Goal: Task Accomplishment & Management: Manage account settings

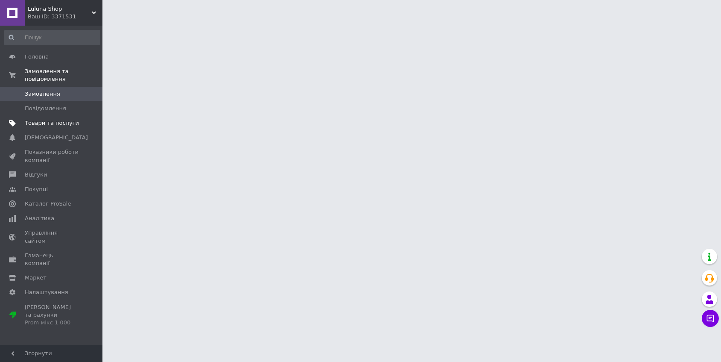
click at [73, 119] on span "Товари та послуги" at bounding box center [52, 123] width 54 height 8
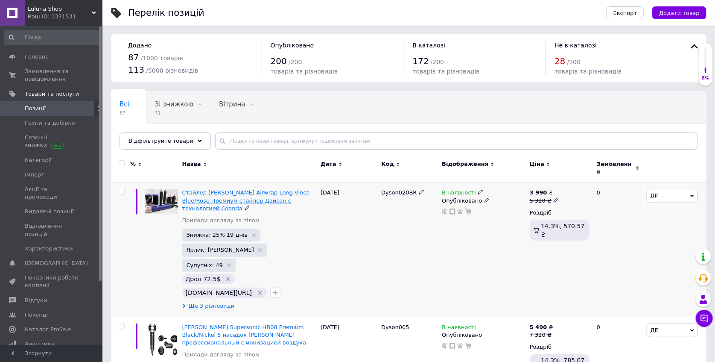
click at [251, 189] on span "Стайлер Dyson Airwrap Long Vinca Blue/Rose Премиум стайлер Дайсон с технологией…" at bounding box center [246, 200] width 128 height 22
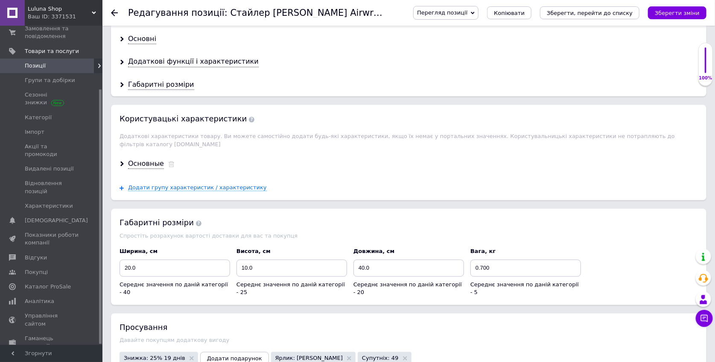
scroll to position [79, 0]
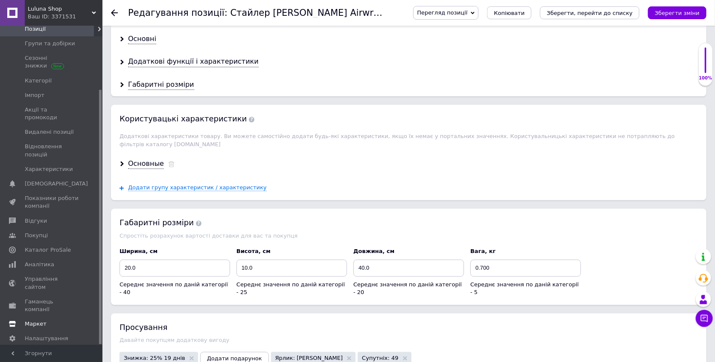
click at [34, 320] on span "Маркет" at bounding box center [36, 324] width 22 height 8
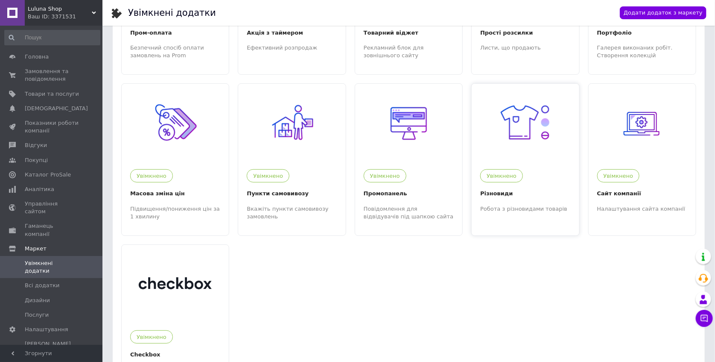
scroll to position [140, 0]
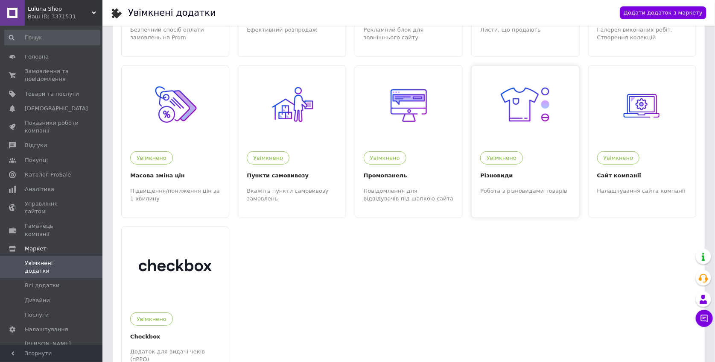
click at [538, 133] on div at bounding box center [525, 104] width 107 height 77
click at [55, 90] on span "Товари та послуги" at bounding box center [52, 94] width 54 height 8
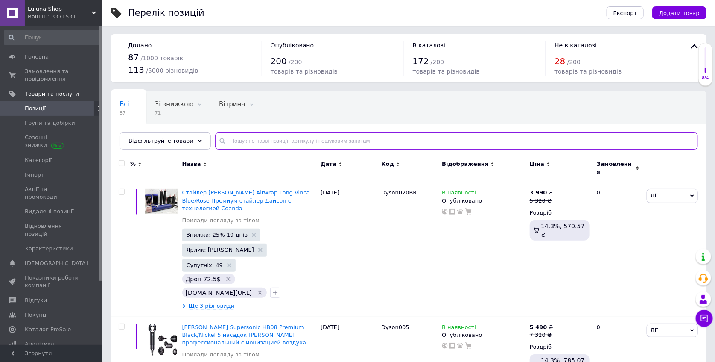
click at [281, 140] on input "text" at bounding box center [456, 140] width 483 height 17
click at [253, 142] on input "text" at bounding box center [456, 140] width 483 height 17
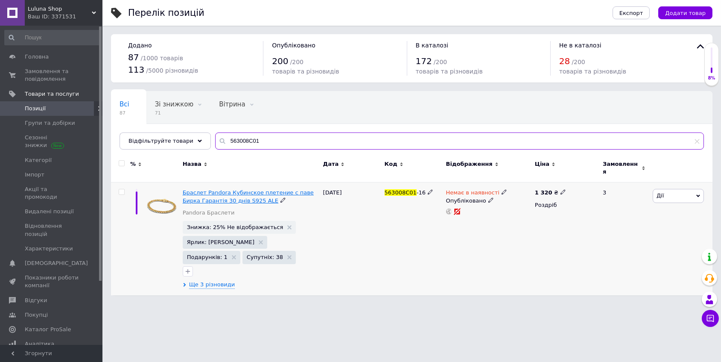
type input "563008C01"
click at [242, 189] on span "Браслет Pandora Кубинское плетение с паве Бирка Гарантія 30 днів S925 ALE" at bounding box center [248, 196] width 131 height 14
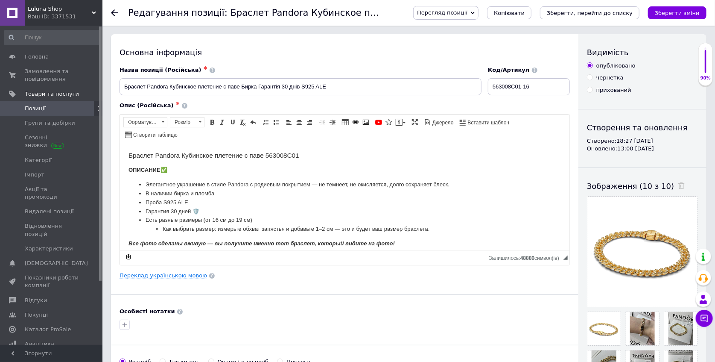
click at [115, 13] on use at bounding box center [114, 12] width 7 height 7
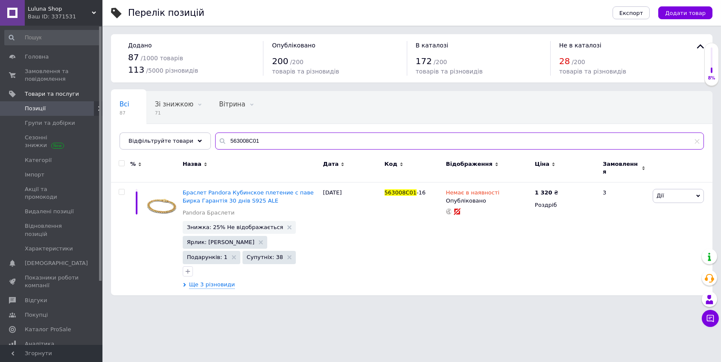
click at [304, 138] on input "563008C01" at bounding box center [459, 140] width 489 height 17
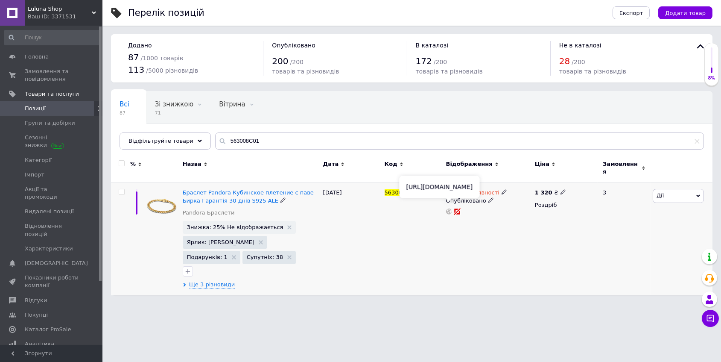
click at [448, 208] on icon at bounding box center [449, 211] width 6 height 6
click at [217, 281] on span "Ще 3 різновиди" at bounding box center [212, 285] width 46 height 8
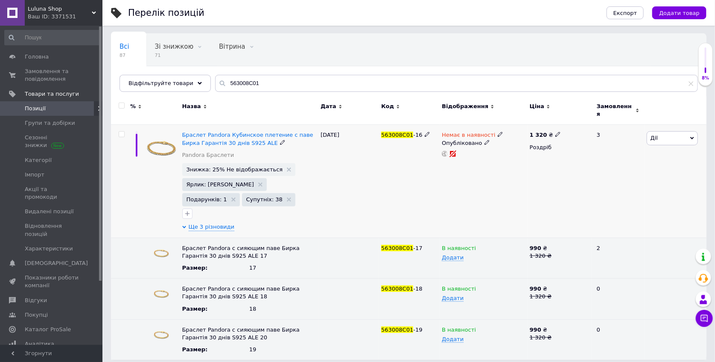
scroll to position [58, 0]
click at [229, 137] on span "Браслет Pandora Кубинское плетение с паве Бирка Гарантія 30 днів S925 ALE" at bounding box center [247, 138] width 131 height 14
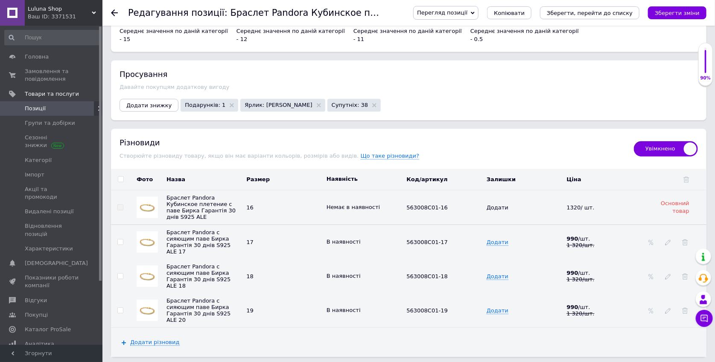
scroll to position [1071, 0]
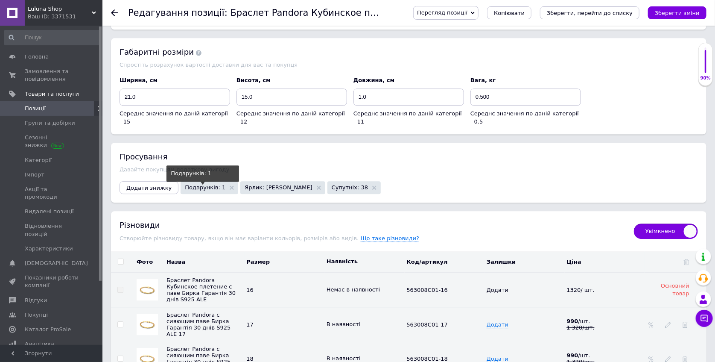
click at [206, 184] on span "Подарунків: 1" at bounding box center [205, 187] width 41 height 6
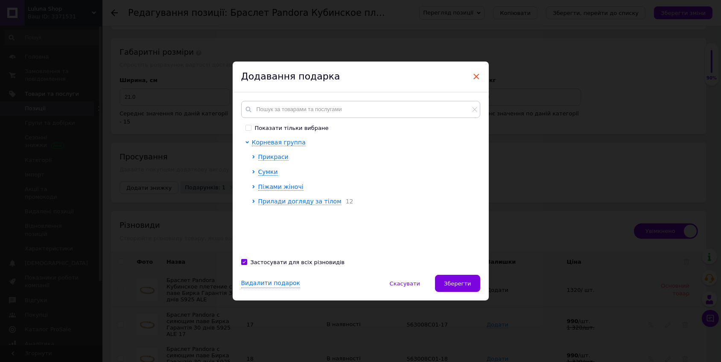
click at [478, 73] on span "×" at bounding box center [477, 76] width 8 height 15
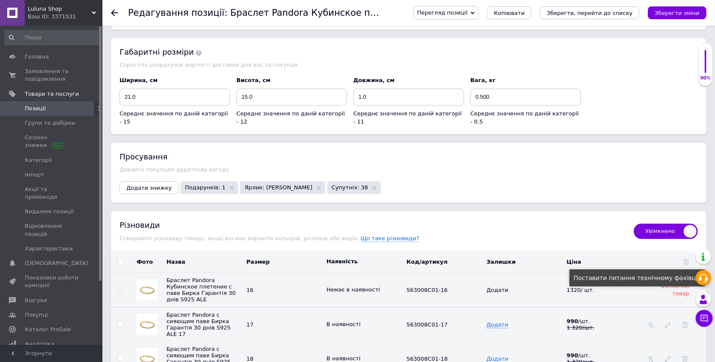
click at [701, 280] on use at bounding box center [703, 278] width 9 height 9
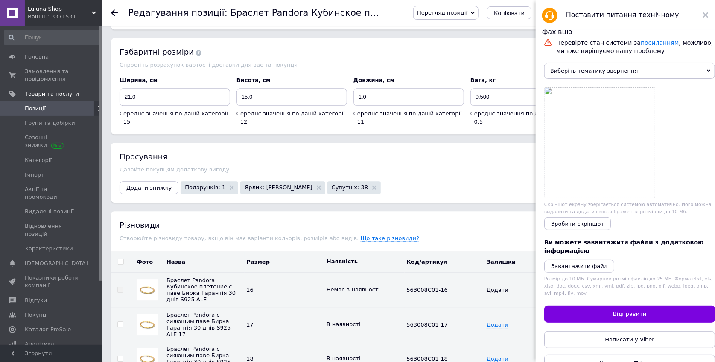
click at [629, 77] on span "Виберіть тематику звернення" at bounding box center [629, 71] width 171 height 16
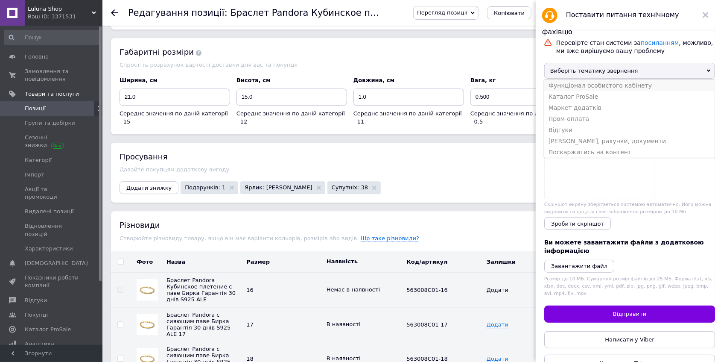
click at [625, 82] on li "Функціонал особистого кабінету" at bounding box center [629, 85] width 171 height 11
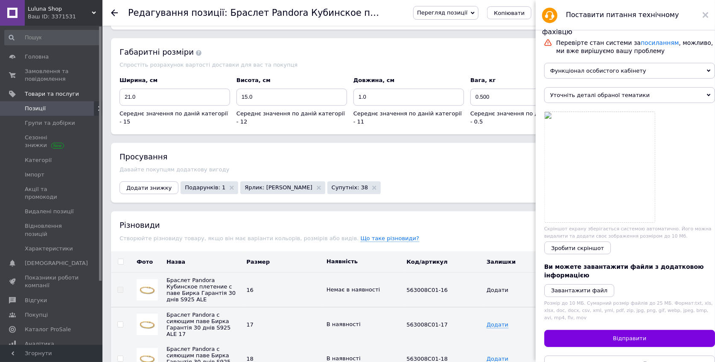
click at [614, 98] on span "Уточніть деталі обраної тематики" at bounding box center [629, 95] width 171 height 16
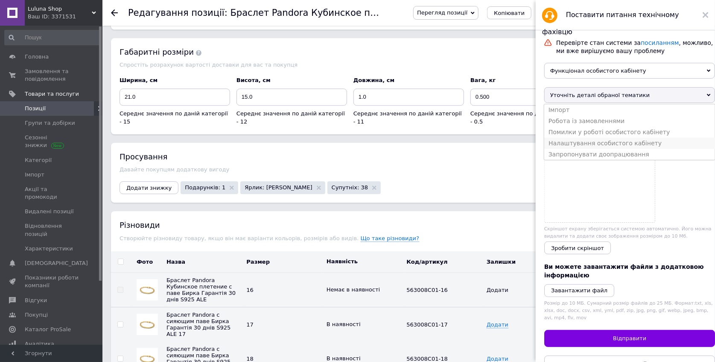
click at [607, 141] on li "Налаштування особистого кабінету" at bounding box center [629, 142] width 171 height 11
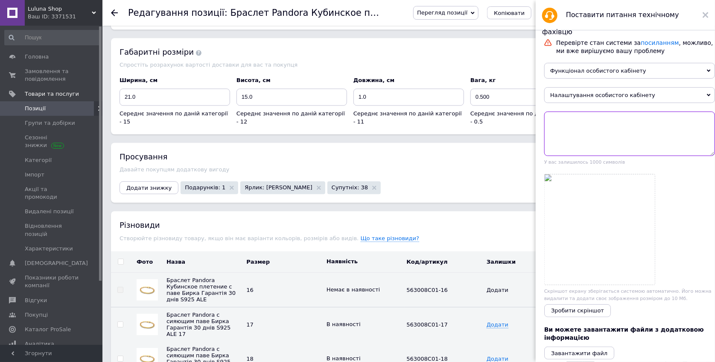
click at [604, 137] on textarea at bounding box center [629, 133] width 171 height 44
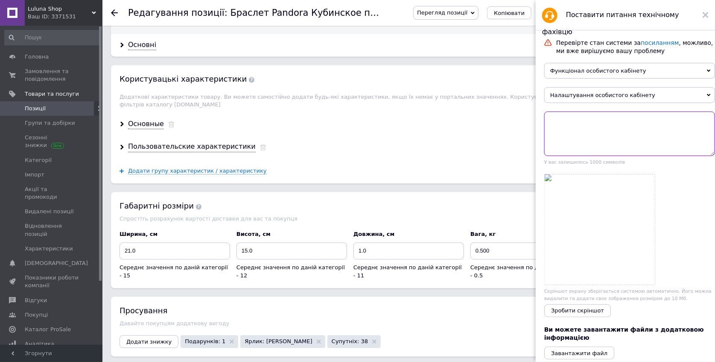
scroll to position [699, 0]
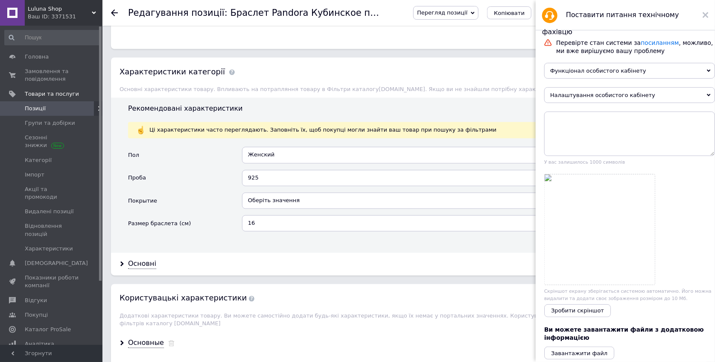
click at [401, 16] on h1 "Редагування позиції: Браслет Pandora Кубинское плетение с паве Бирка Гарантія 3…" at bounding box center [364, 13] width 472 height 10
click at [401, 15] on h1 "Редагування позиції: Браслет Pandora Кубинское плетение с паве Бирка Гарантія 3…" at bounding box center [364, 13] width 472 height 10
drag, startPoint x: 220, startPoint y: 12, endPoint x: 401, endPoint y: 16, distance: 181.5
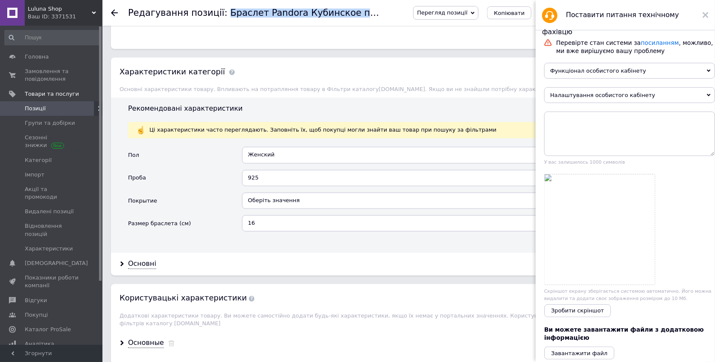
click at [401, 16] on h1 "Редагування позиції: Браслет Pandora Кубинское плетение с паве Бирка Гарантія 3…" at bounding box center [364, 13] width 472 height 10
click at [399, 29] on div "Обрано Срібні браслети Ви можете обрати одну з автоматично визначених категорій" at bounding box center [481, 15] width 434 height 33
